Goal: Task Accomplishment & Management: Use online tool/utility

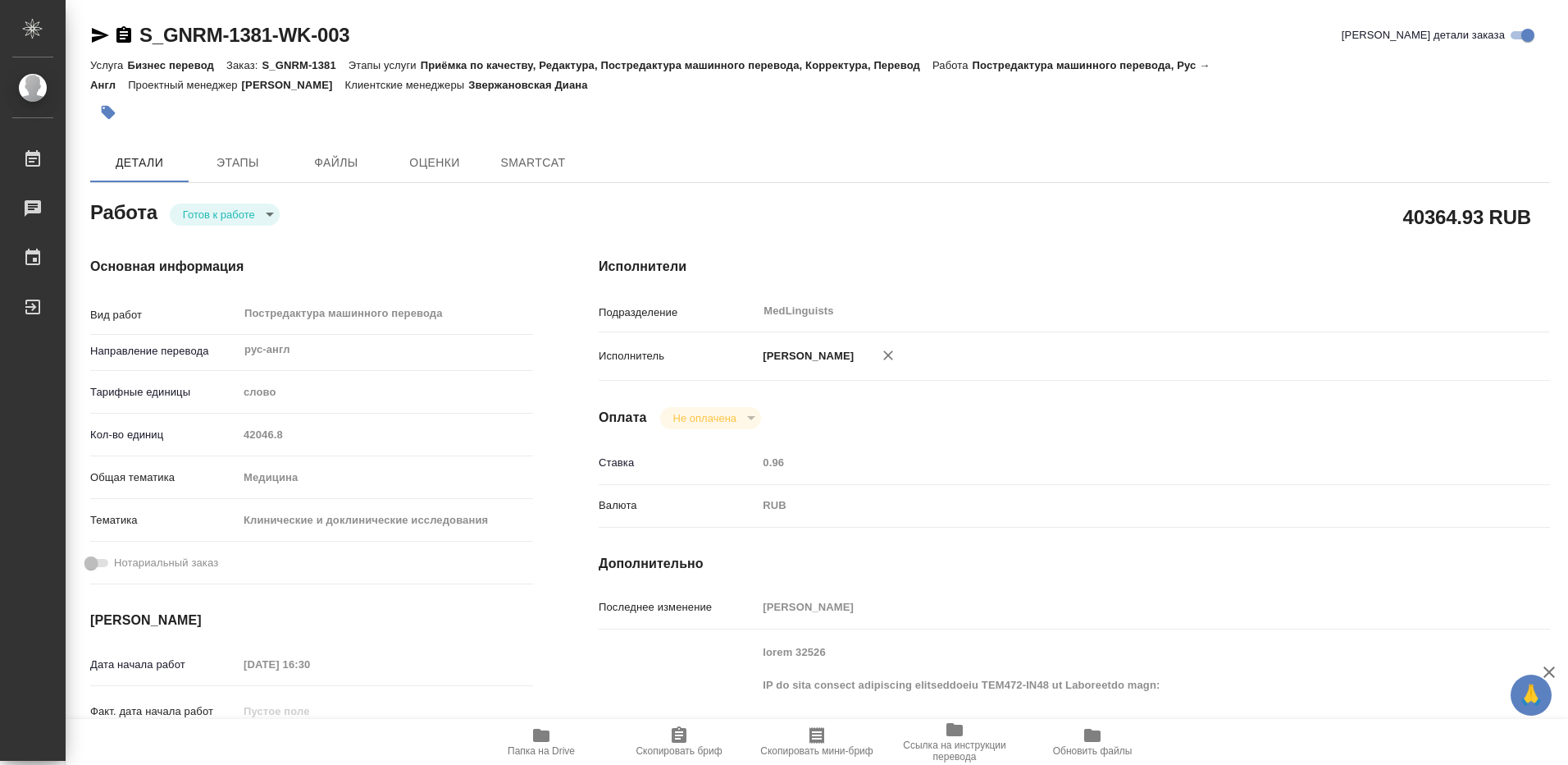
type textarea "x"
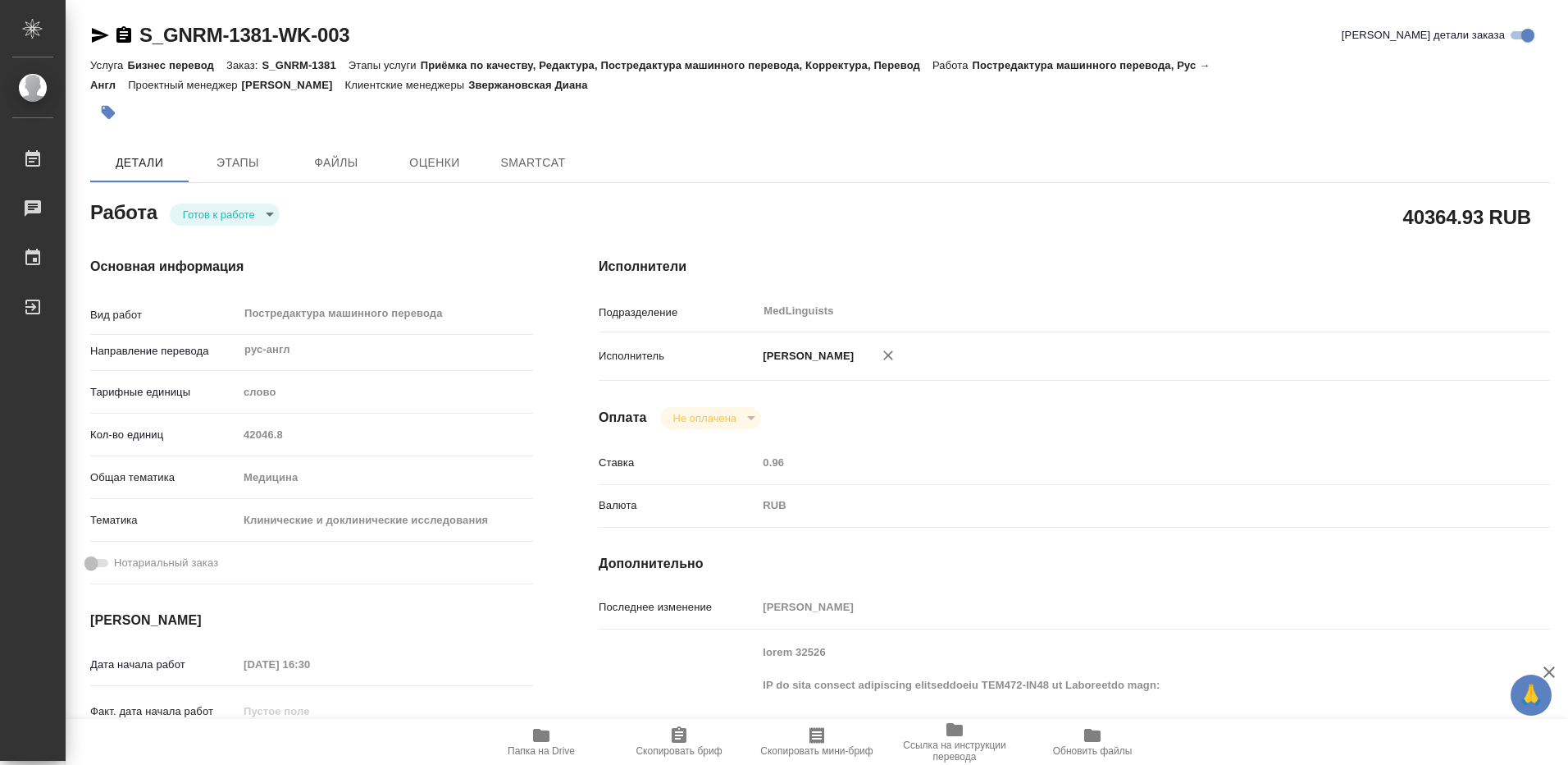
type textarea "x"
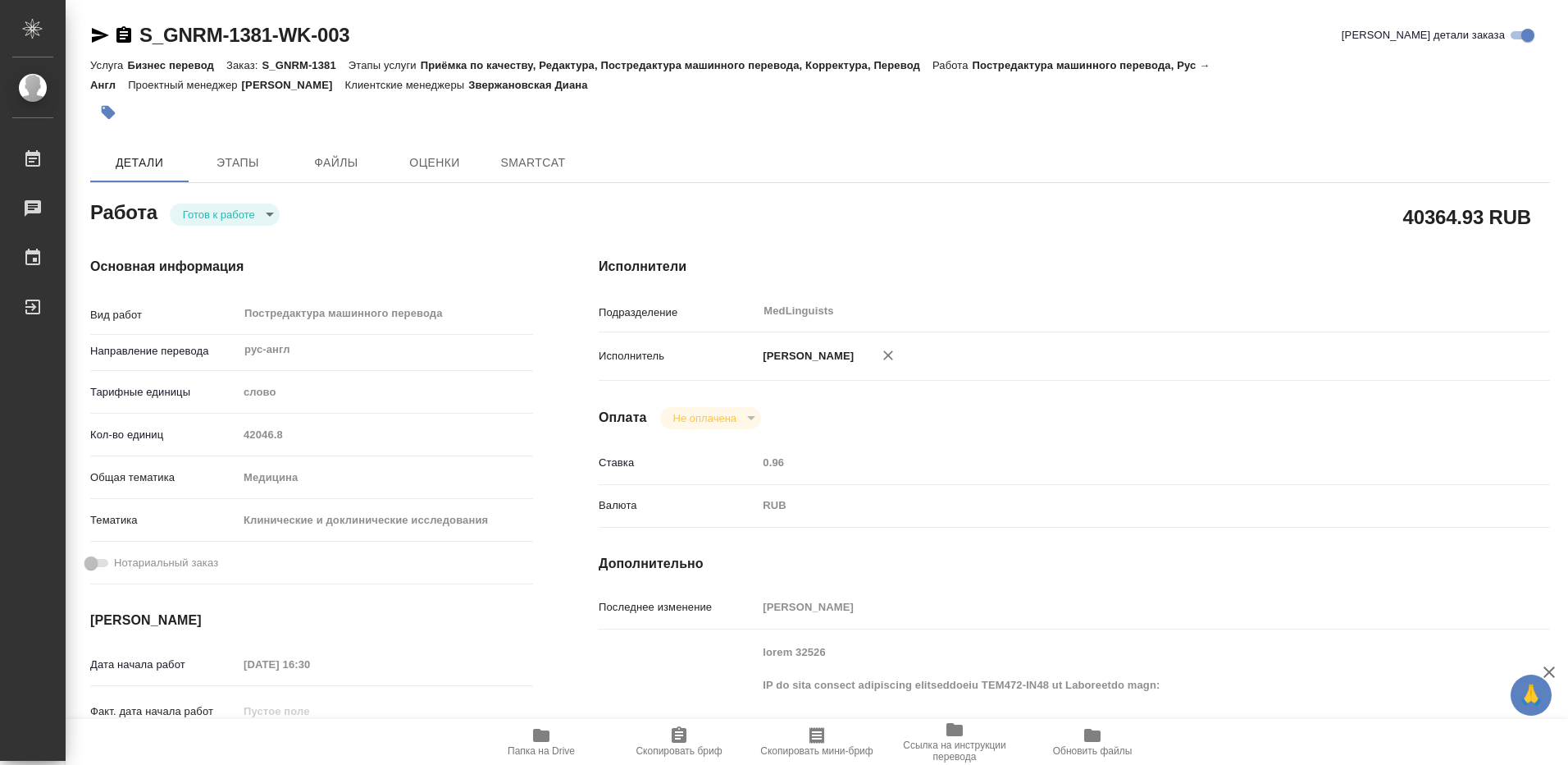
type textarea "x"
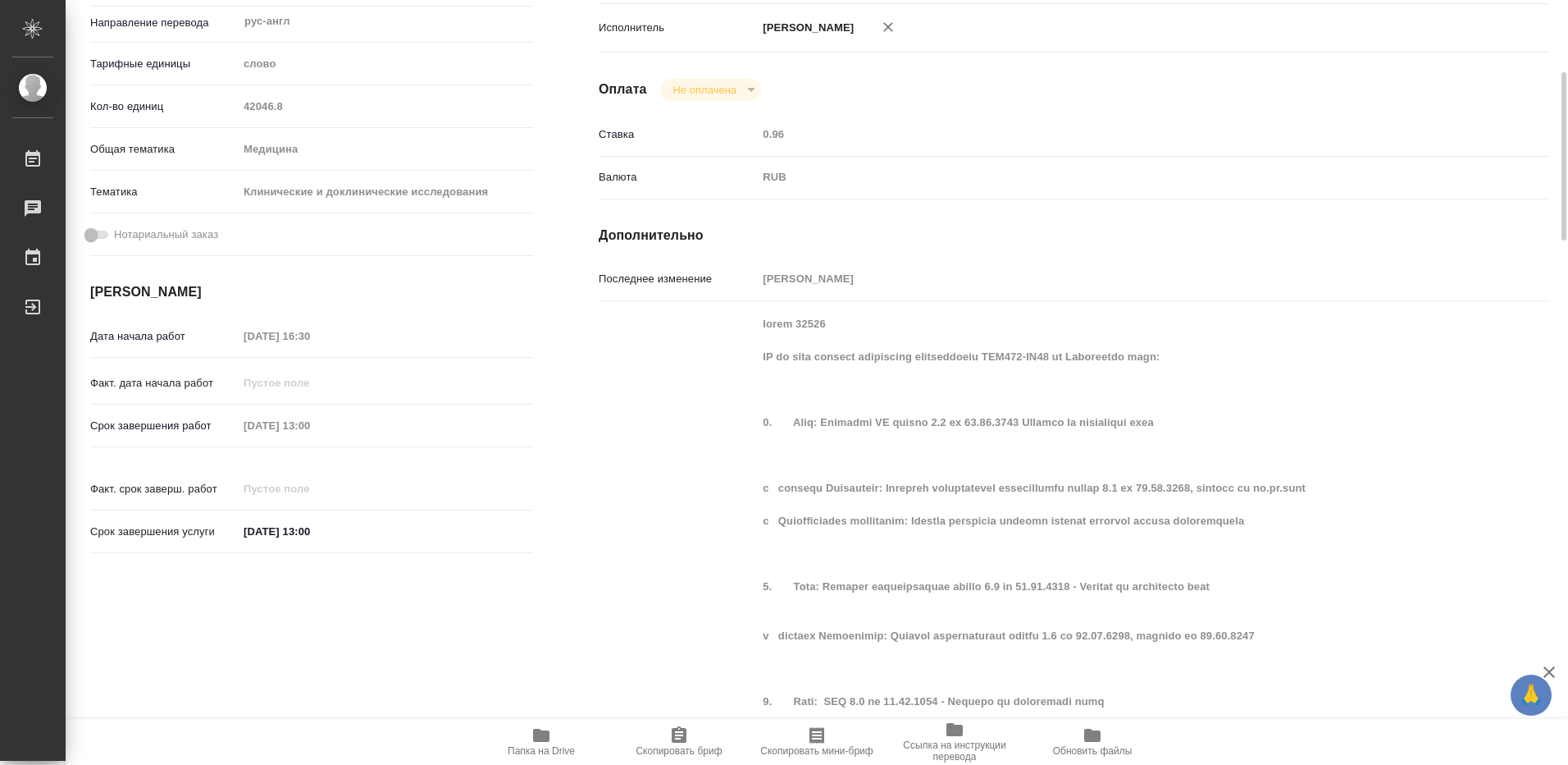
type textarea "x"
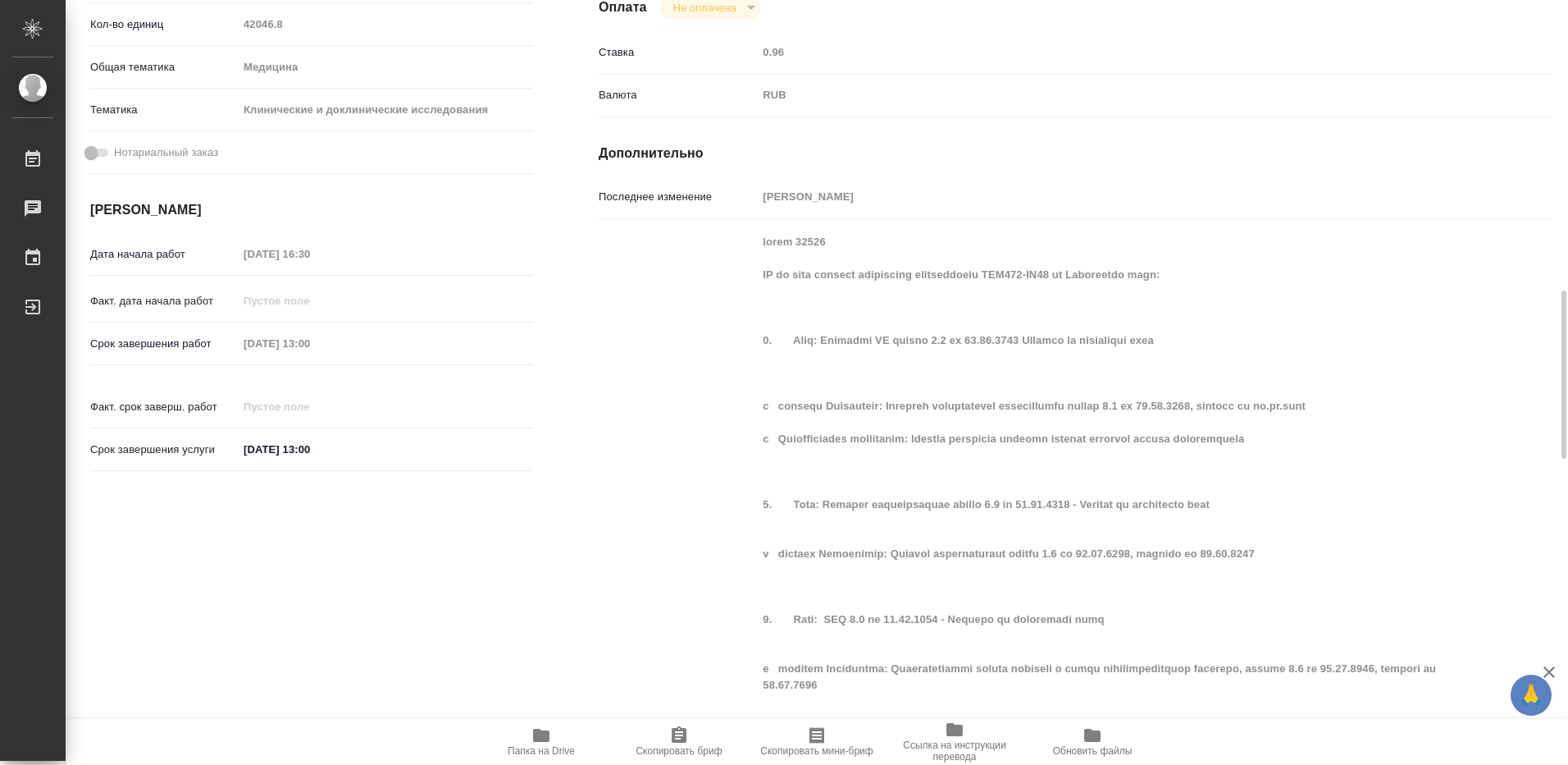
scroll to position [738, 0]
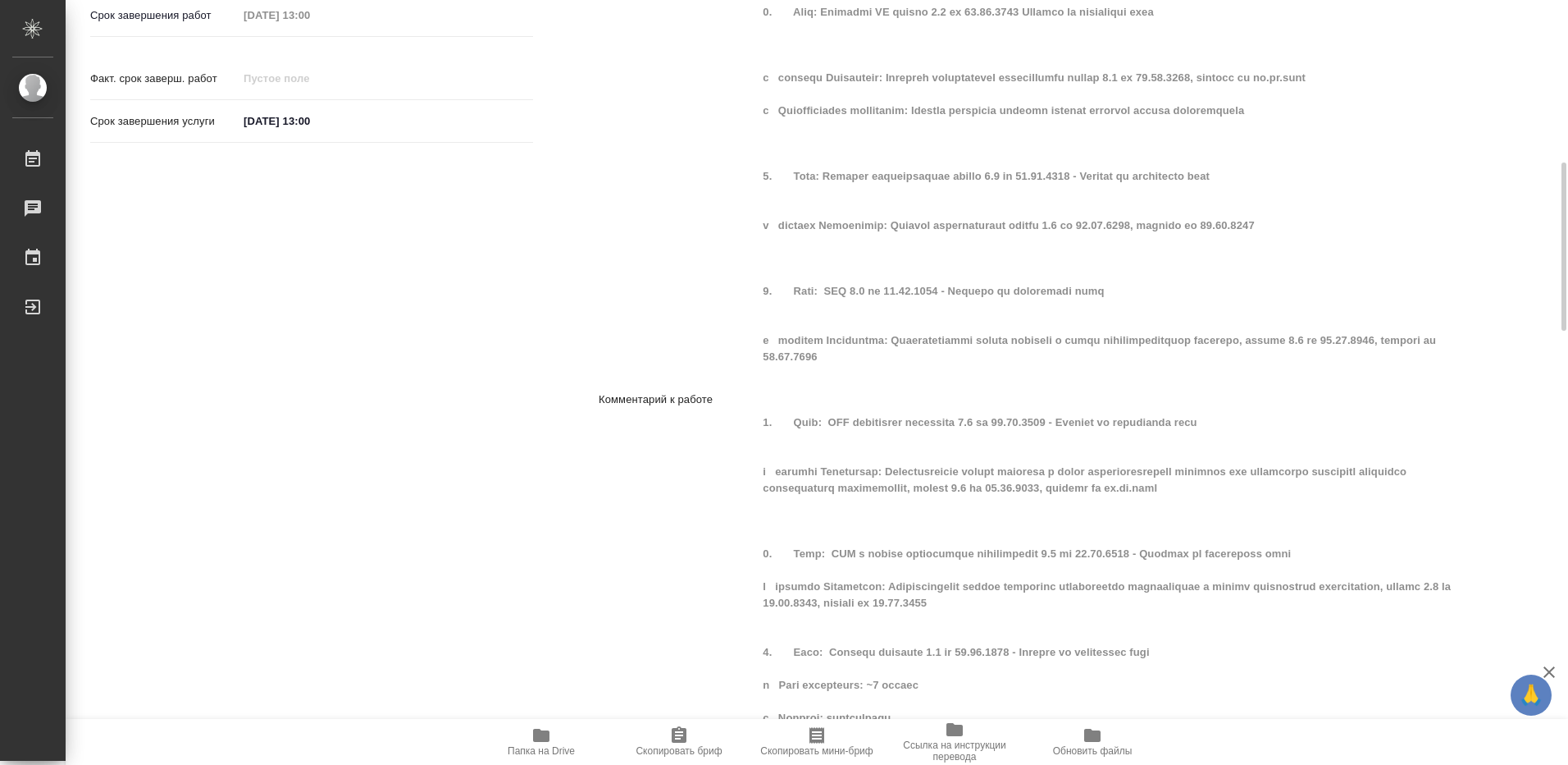
type textarea "x"
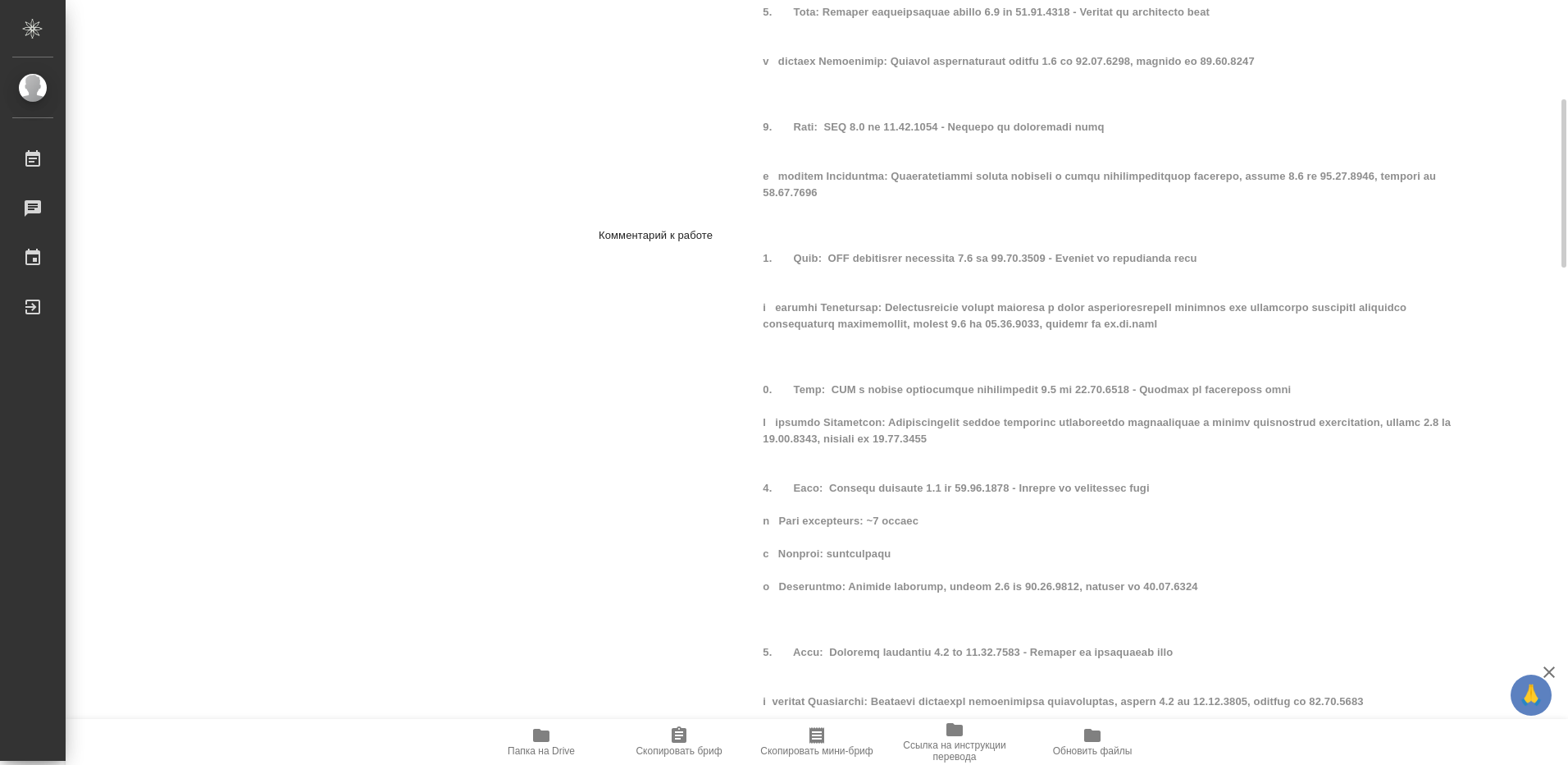
scroll to position [984, 0]
